Goal: Information Seeking & Learning: Learn about a topic

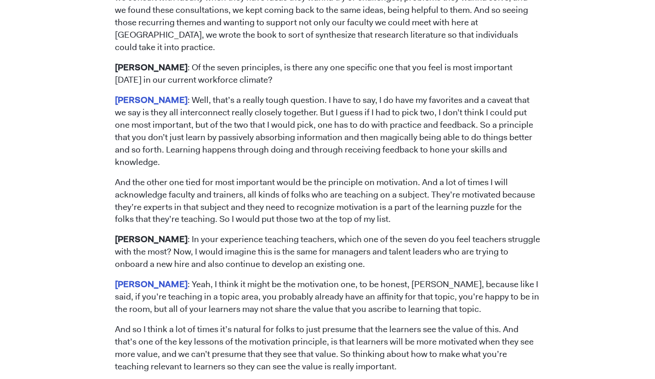
scroll to position [1125, 0]
click at [393, 176] on p "And the other one tied for most important would be the principle on motivation.…" at bounding box center [327, 201] width 425 height 50
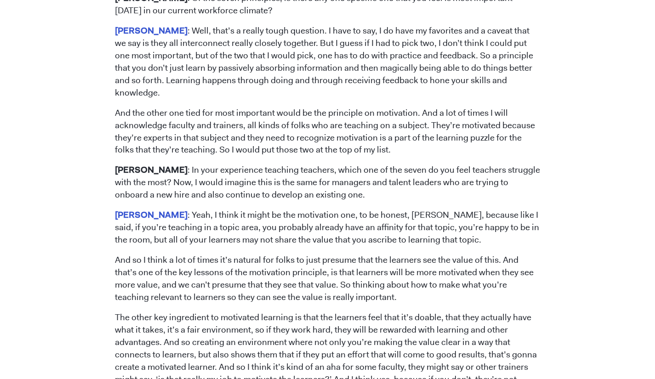
click at [273, 209] on p "[PERSON_NAME] : Yeah, I think it might be the motivation one, to be honest, [PE…" at bounding box center [327, 227] width 425 height 37
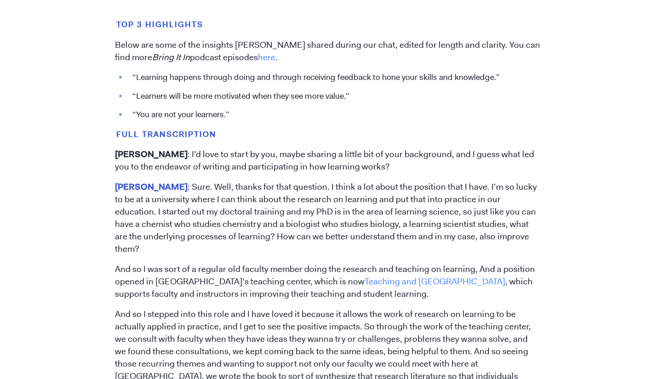
scroll to position [794, 0]
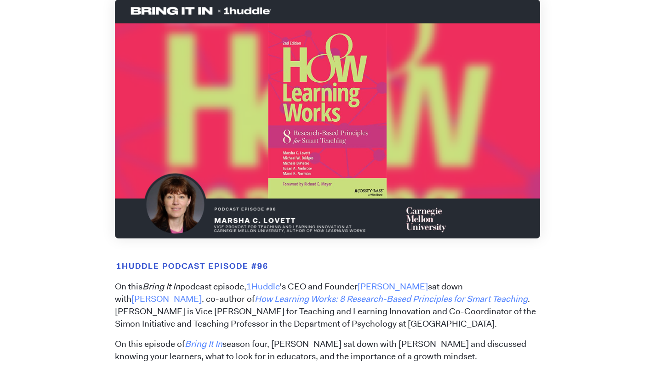
scroll to position [240, 0]
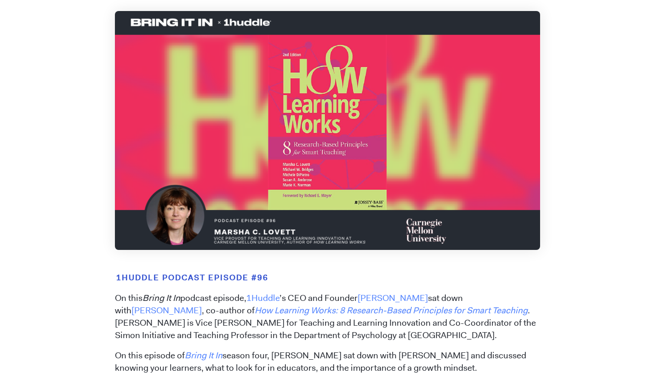
click at [312, 152] on img at bounding box center [327, 130] width 425 height 239
click at [354, 157] on img at bounding box center [327, 130] width 425 height 239
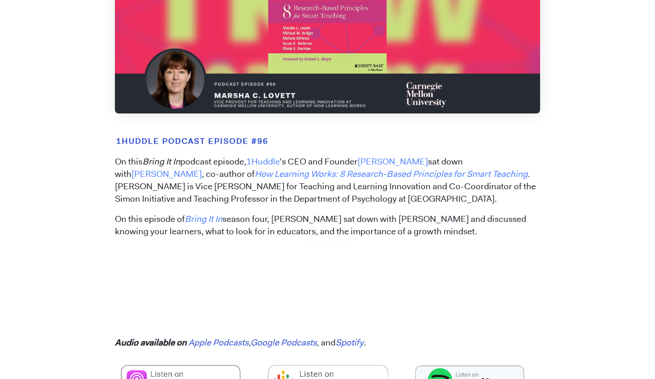
scroll to position [560, 0]
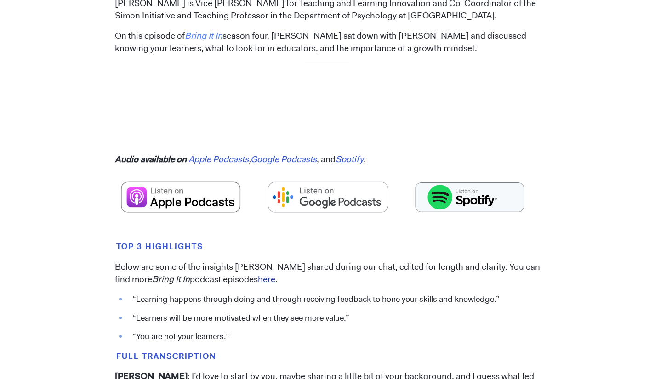
click at [258, 279] on link "here" at bounding box center [266, 279] width 17 height 11
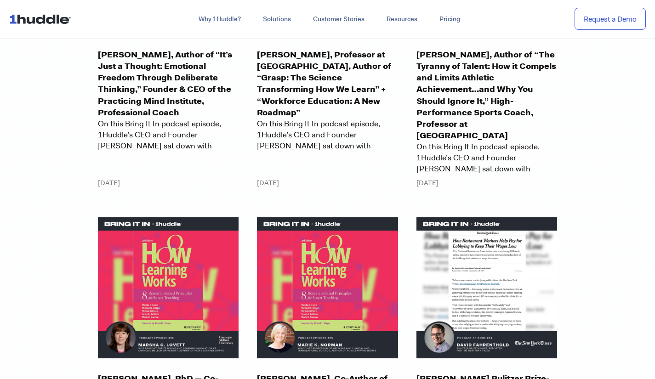
scroll to position [3383, 0]
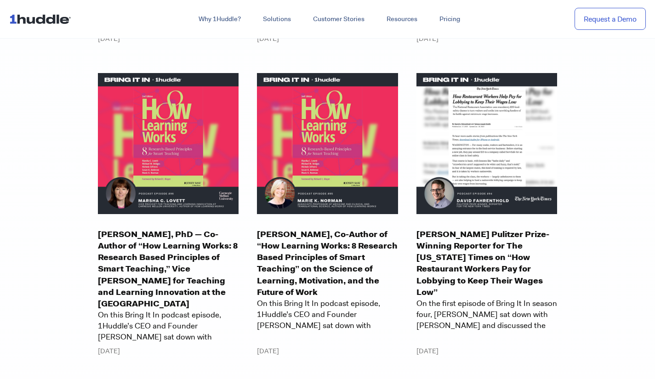
click at [317, 248] on p "Dr. Marie Norman, Co-Author of “How Learning Works: 8 Research Based Principles…" at bounding box center [327, 263] width 141 height 69
